Goal: Navigation & Orientation: Find specific page/section

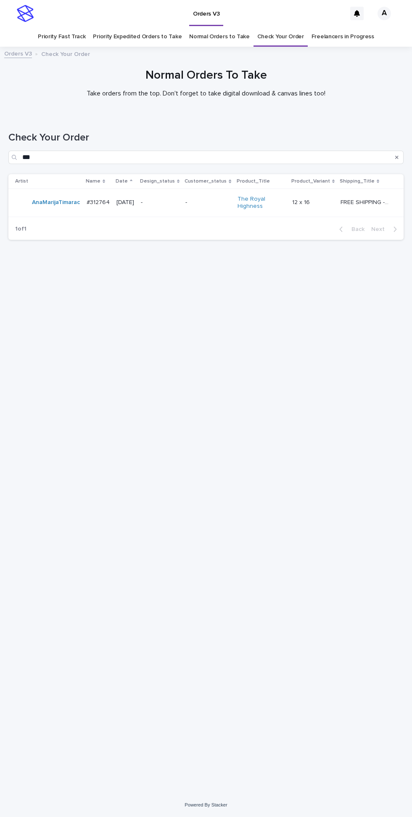
scroll to position [27, 0]
click at [44, 151] on input "***" at bounding box center [205, 157] width 395 height 13
click at [18, 78] on div at bounding box center [206, 82] width 412 height 63
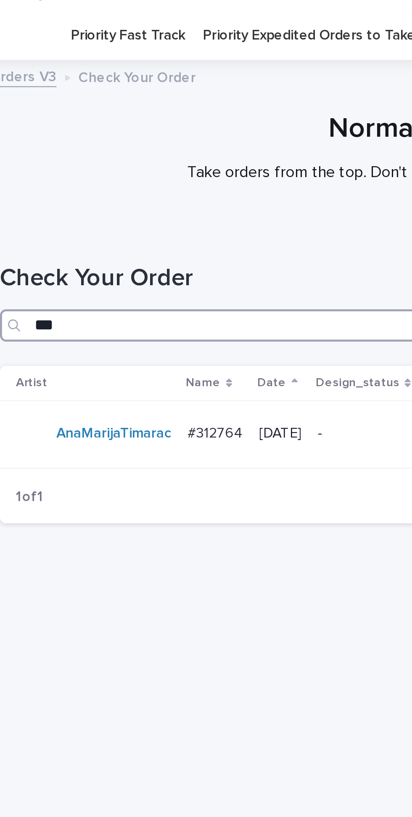
click at [29, 151] on input "***" at bounding box center [205, 157] width 395 height 13
click at [28, 151] on input "***" at bounding box center [205, 157] width 395 height 13
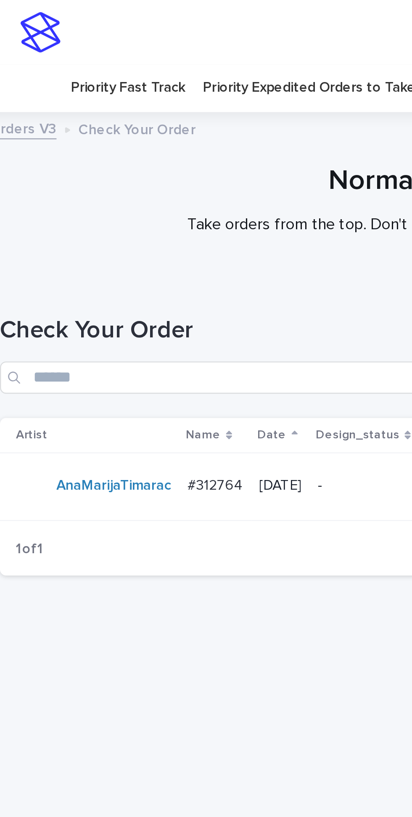
click at [115, 27] on link "Priority Expedited Orders to Take" at bounding box center [137, 37] width 89 height 20
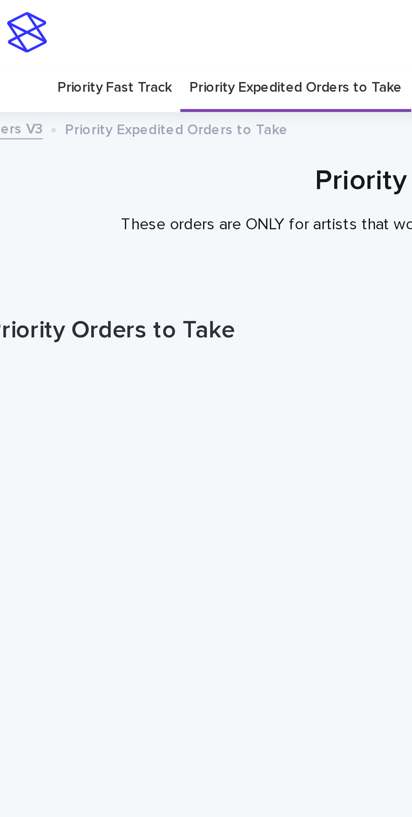
click at [131, 27] on link "Priority Expedited Orders to Take" at bounding box center [137, 37] width 89 height 20
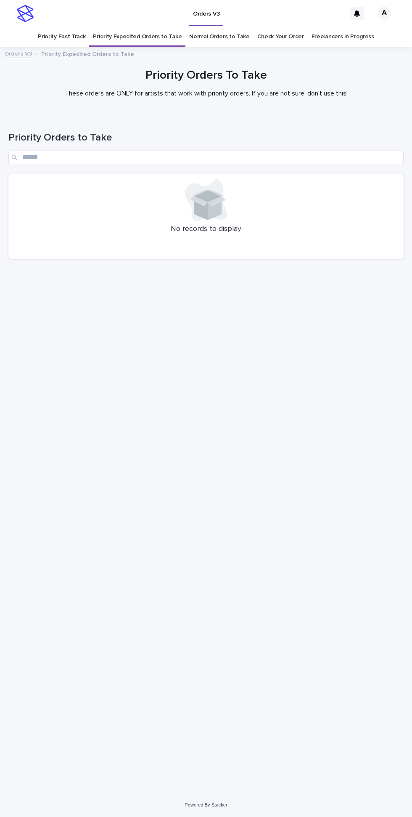
click at [217, 27] on link "Normal Orders to Take" at bounding box center [219, 37] width 61 height 20
click at [72, 27] on link "Priority Fast Track" at bounding box center [62, 37] width 48 height 20
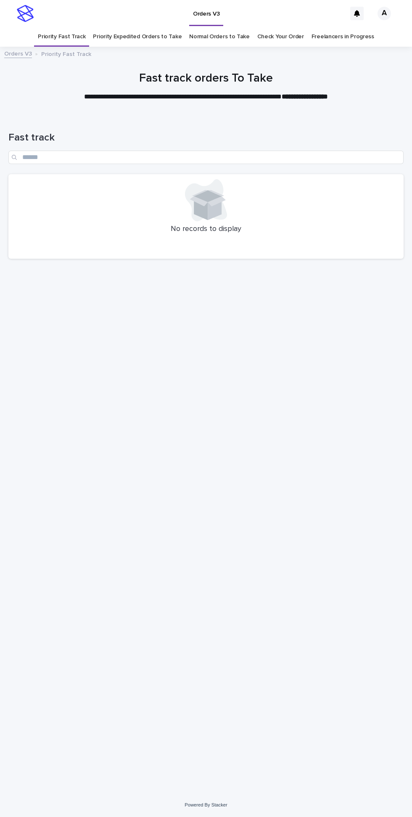
click at [149, 27] on link "Priority Expedited Orders to Take" at bounding box center [137, 37] width 89 height 20
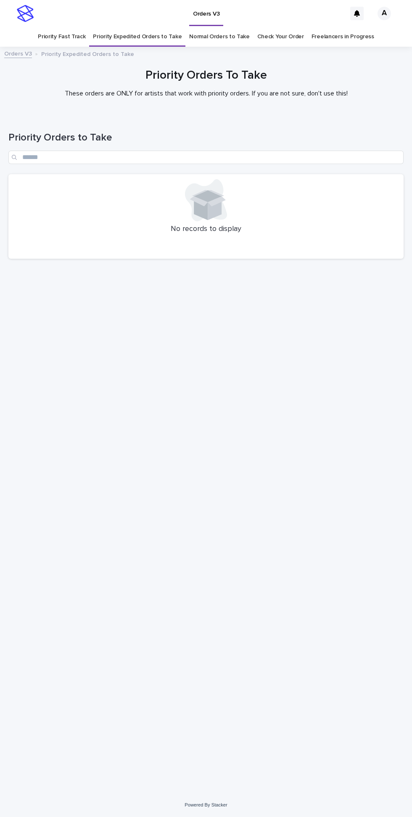
click at [212, 27] on link "Normal Orders to Take" at bounding box center [219, 37] width 61 height 20
click at [158, 27] on link "Priority Expedited Orders to Take" at bounding box center [137, 37] width 89 height 20
click at [230, 27] on link "Normal Orders to Take" at bounding box center [219, 37] width 61 height 20
click at [72, 27] on link "Priority Fast Track" at bounding box center [62, 37] width 48 height 20
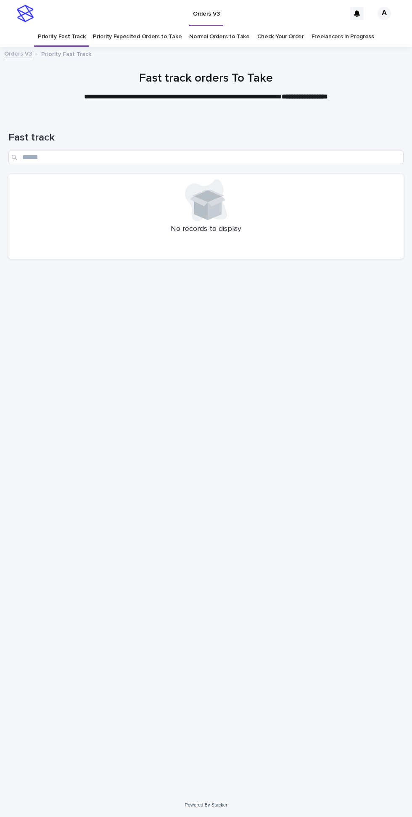
click at [124, 27] on link "Priority Expedited Orders to Take" at bounding box center [137, 37] width 89 height 20
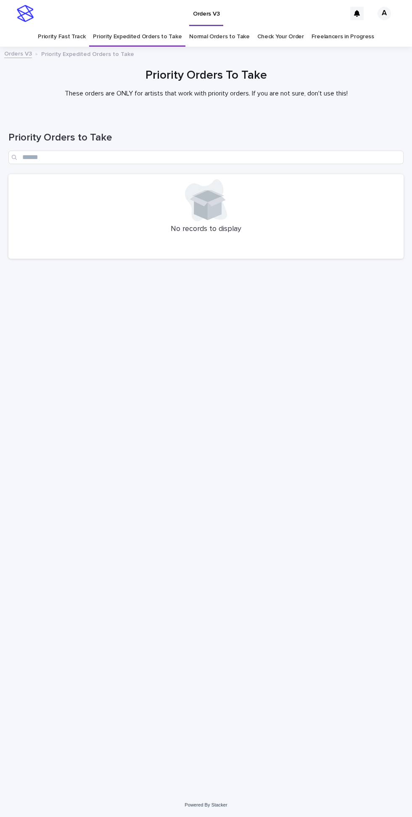
click at [231, 27] on link "Normal Orders to Take" at bounding box center [219, 37] width 61 height 20
click at [64, 27] on link "Priority Fast Track" at bounding box center [62, 37] width 48 height 20
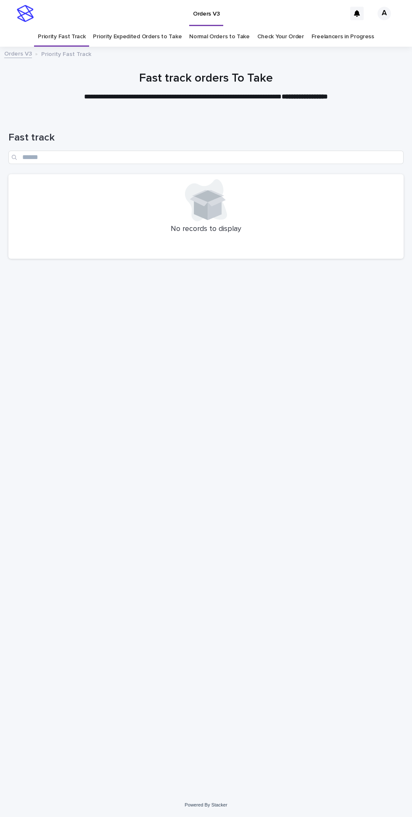
click at [135, 27] on link "Priority Expedited Orders to Take" at bounding box center [137, 37] width 89 height 20
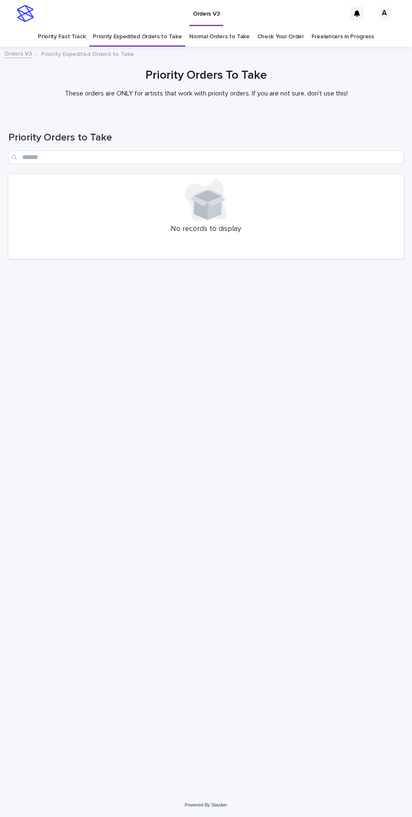
click at [228, 27] on link "Normal Orders to Take" at bounding box center [219, 37] width 61 height 20
click at [74, 27] on link "Priority Fast Track" at bounding box center [62, 37] width 48 height 20
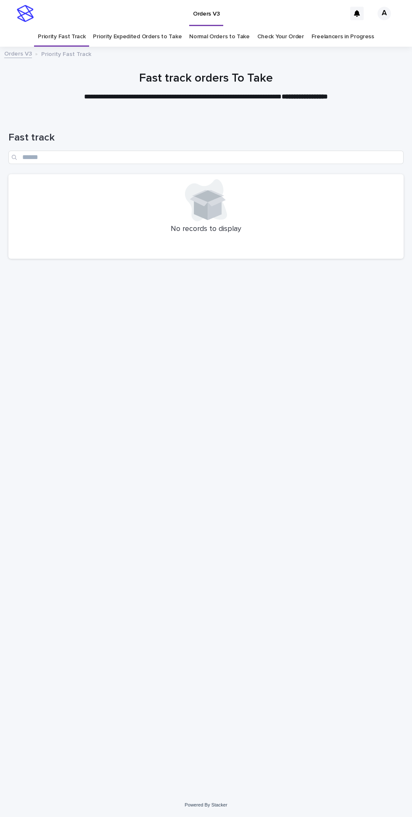
click at [154, 27] on link "Priority Expedited Orders to Take" at bounding box center [137, 37] width 89 height 20
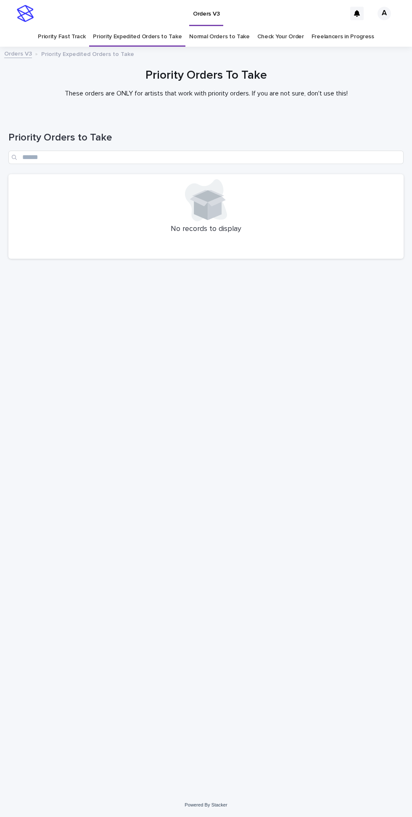
click at [225, 27] on link "Normal Orders to Take" at bounding box center [219, 37] width 61 height 20
click at [72, 27] on link "Priority Fast Track" at bounding box center [62, 37] width 48 height 20
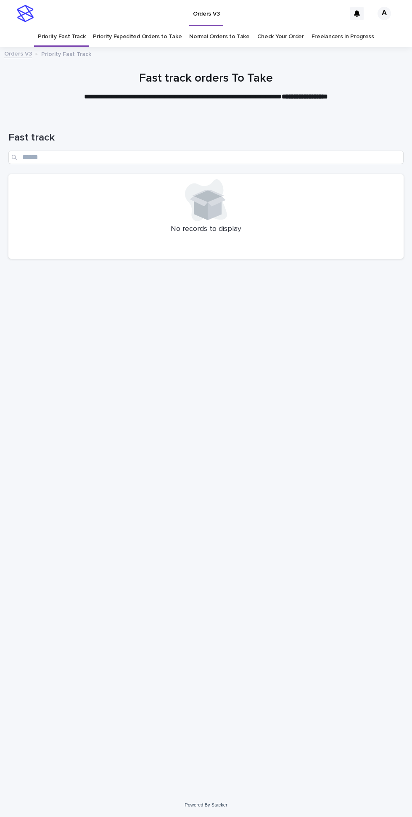
click at [141, 27] on link "Priority Expedited Orders to Take" at bounding box center [137, 37] width 89 height 20
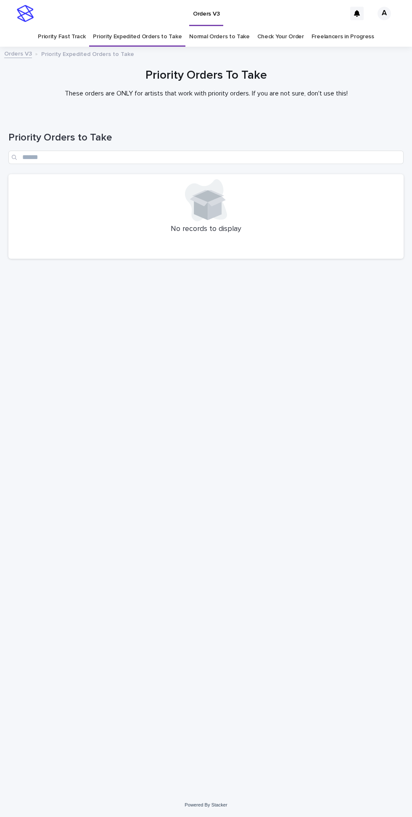
click at [220, 27] on link "Normal Orders to Take" at bounding box center [219, 37] width 61 height 20
click at [79, 27] on link "Priority Fast Track" at bounding box center [62, 37] width 48 height 20
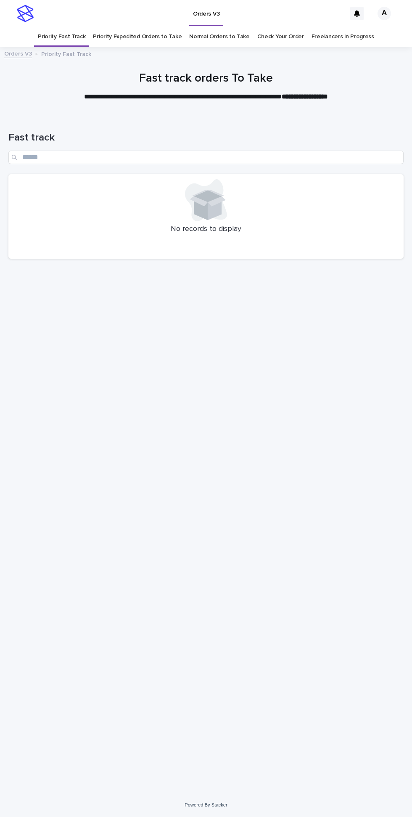
click at [134, 27] on link "Priority Expedited Orders to Take" at bounding box center [137, 37] width 89 height 20
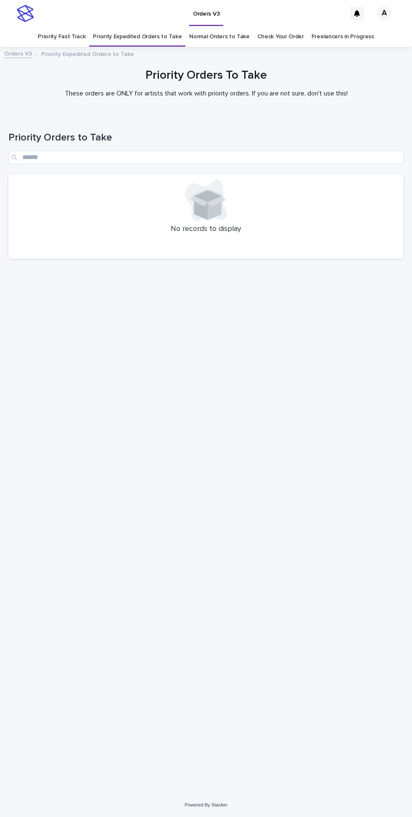
click at [236, 27] on link "Normal Orders to Take" at bounding box center [219, 37] width 61 height 20
click at [337, 27] on link "Freelancers in Progress" at bounding box center [343, 37] width 63 height 20
